Goal: Task Accomplishment & Management: Manage account settings

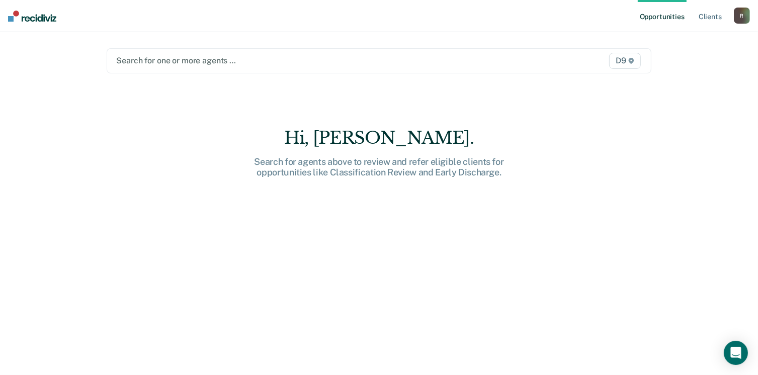
click at [353, 171] on div "Search for agents above to review and refer eligible clients for opportunities …" at bounding box center [379, 167] width 322 height 22
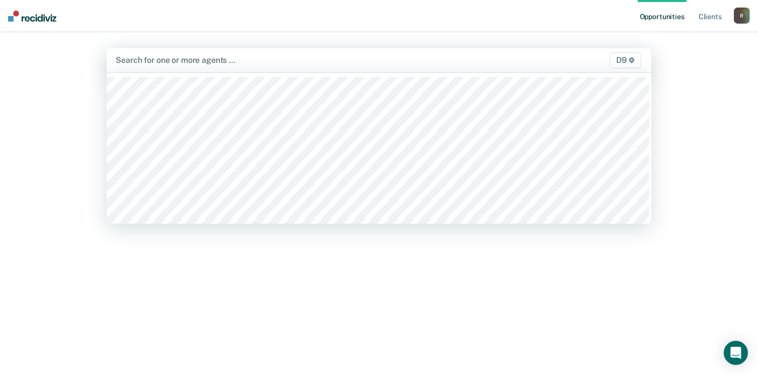
click at [458, 59] on div at bounding box center [300, 60] width 368 height 12
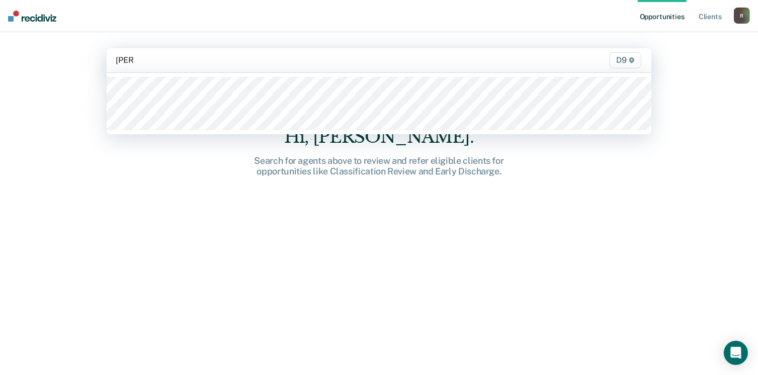
type input "[PERSON_NAME]"
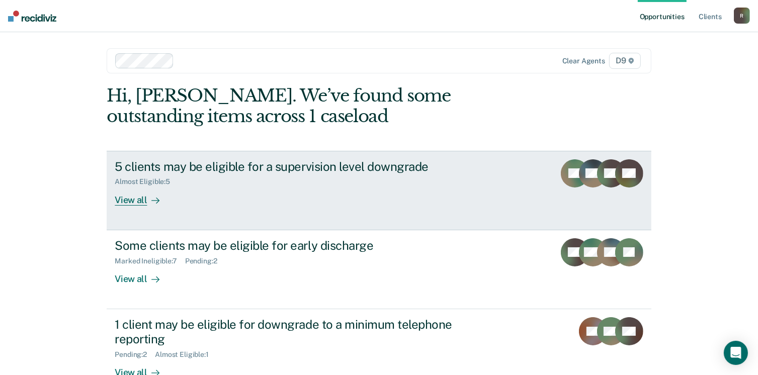
click at [151, 200] on icon at bounding box center [155, 201] width 8 height 8
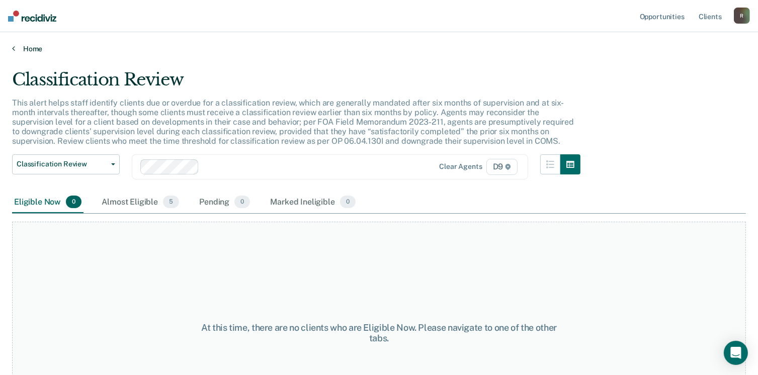
click at [14, 44] on icon at bounding box center [13, 48] width 3 height 8
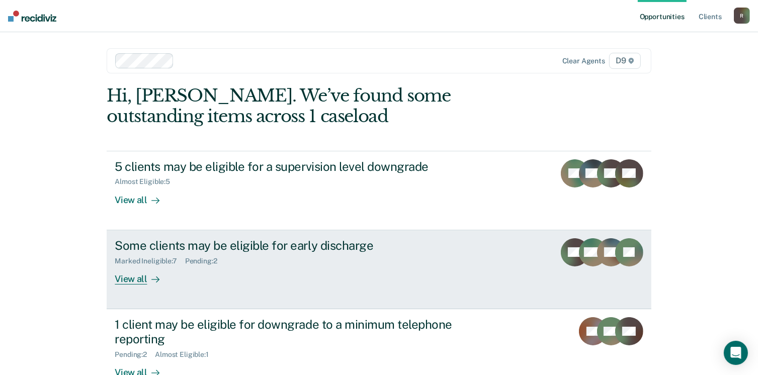
click at [135, 279] on div "View all" at bounding box center [143, 275] width 56 height 20
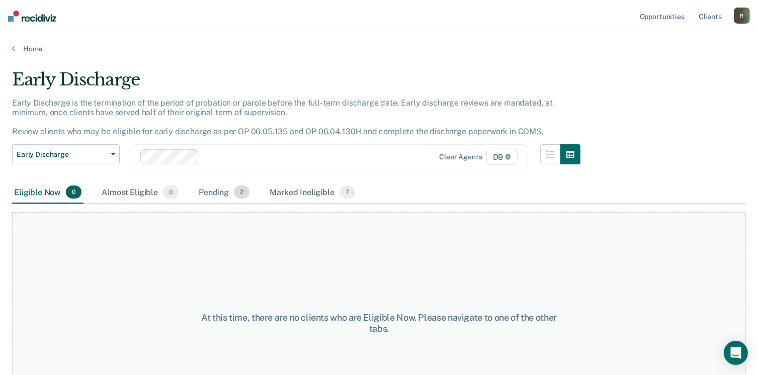
click at [226, 193] on div "Pending 2" at bounding box center [224, 193] width 55 height 22
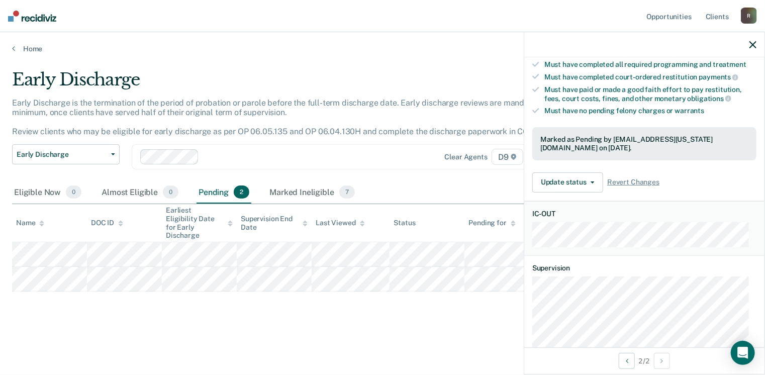
scroll to position [151, 0]
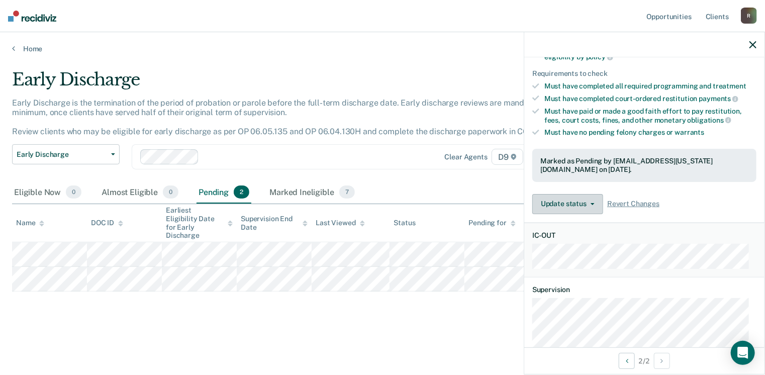
click at [573, 194] on button "Update status" at bounding box center [568, 204] width 71 height 20
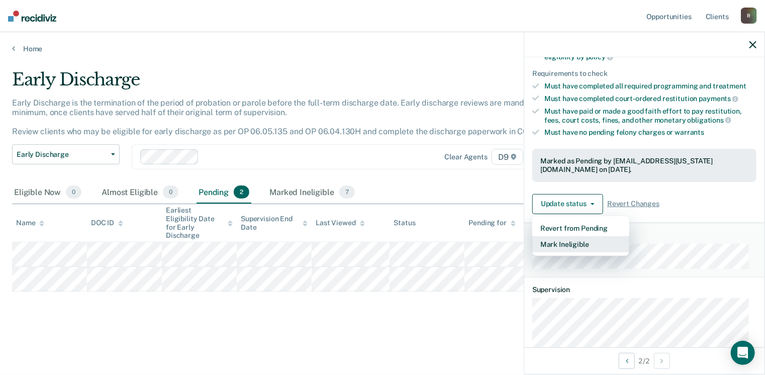
click at [575, 237] on button "Mark Ineligible" at bounding box center [581, 244] width 97 height 16
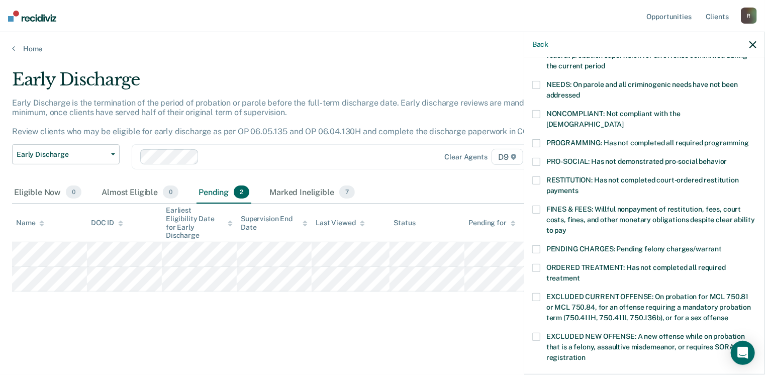
click at [540, 206] on span at bounding box center [537, 210] width 8 height 8
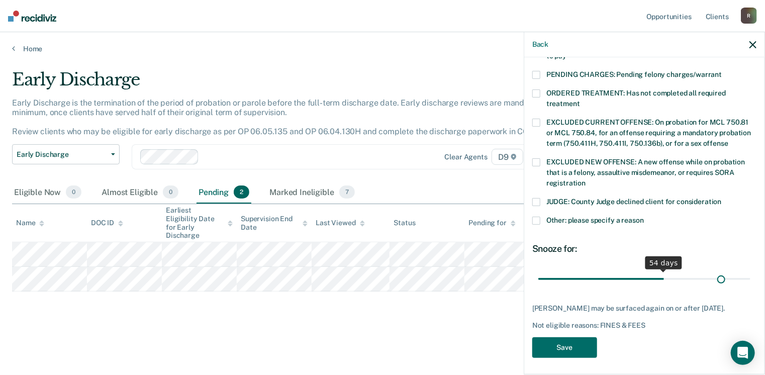
scroll to position [325, 0]
drag, startPoint x: 606, startPoint y: 269, endPoint x: 745, endPoint y: 262, distance: 139.0
type input "90"
click at [745, 271] on input "range" at bounding box center [645, 280] width 212 height 18
click at [534, 344] on button "Save" at bounding box center [565, 347] width 65 height 21
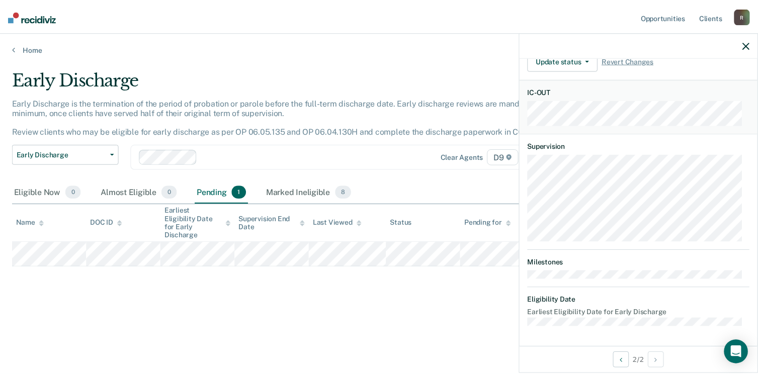
scroll to position [316, 0]
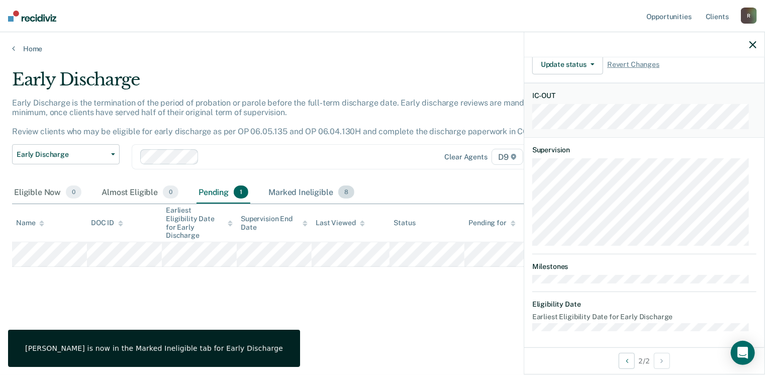
click at [304, 191] on div "Marked Ineligible 8" at bounding box center [312, 193] width 90 height 22
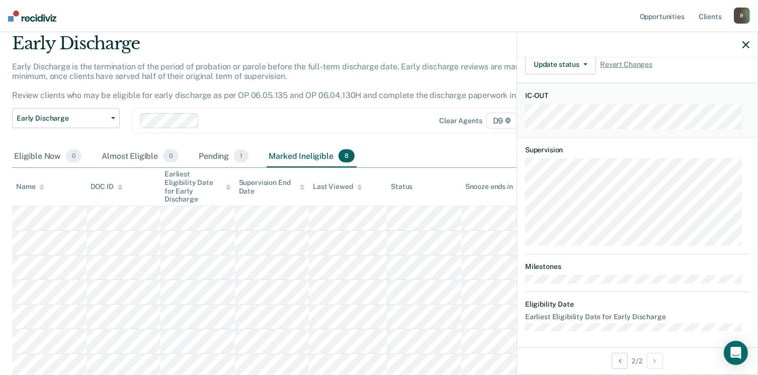
scroll to position [50, 0]
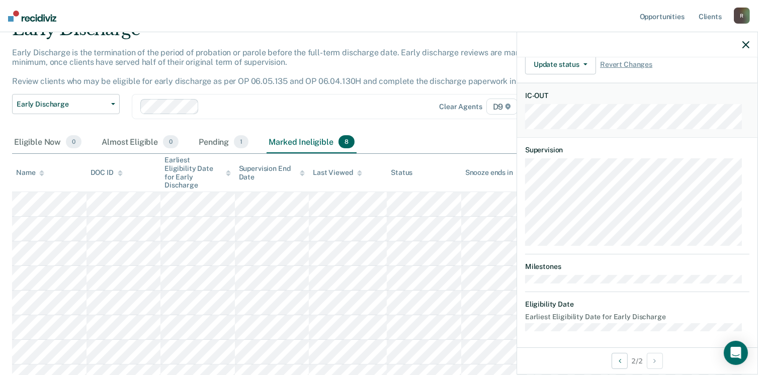
click at [743, 46] on icon "button" at bounding box center [745, 44] width 7 height 7
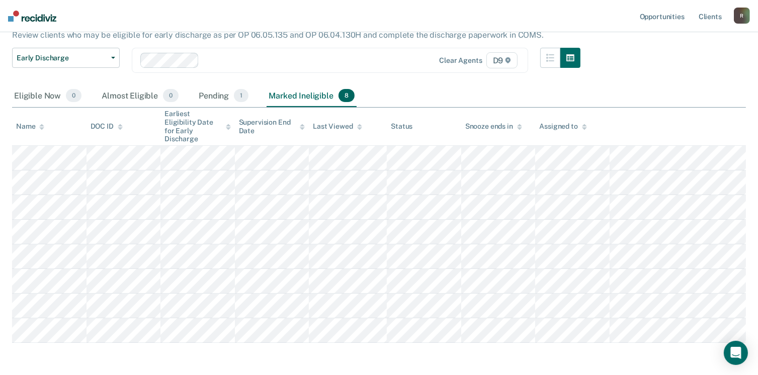
scroll to position [101, 0]
